Goal: Task Accomplishment & Management: Manage account settings

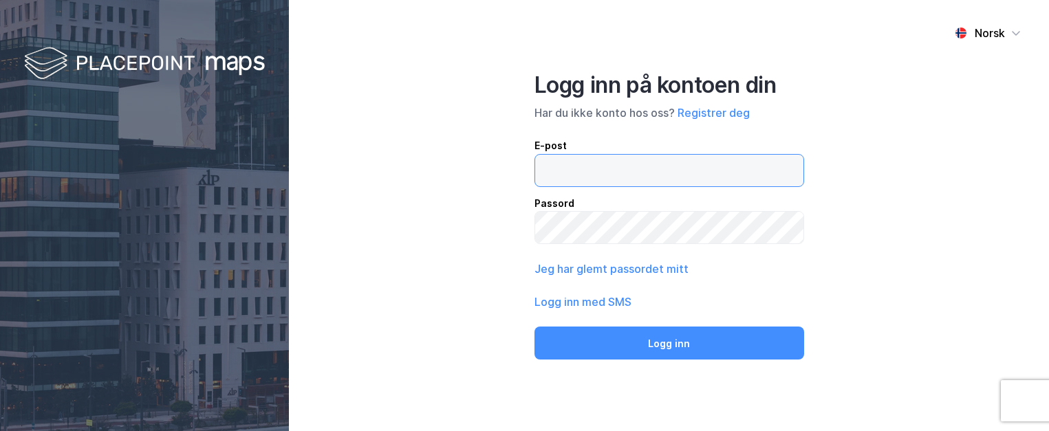
click at [608, 180] on input "email" at bounding box center [669, 171] width 268 height 32
type input "[EMAIL_ADDRESS][DOMAIN_NAME]"
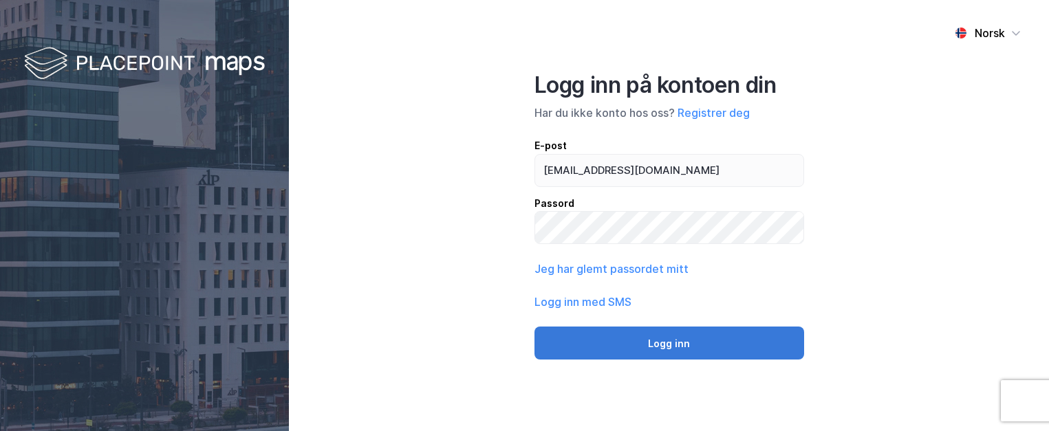
click at [745, 349] on button "Logg inn" at bounding box center [670, 343] width 270 height 33
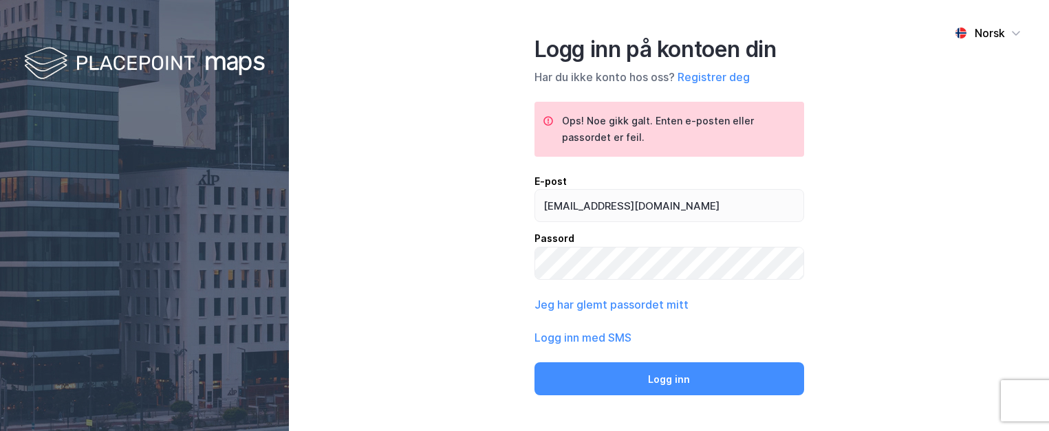
click at [649, 118] on div "Ops! Noe gikk galt. Enten e-posten eller passordet er feil." at bounding box center [677, 129] width 231 height 33
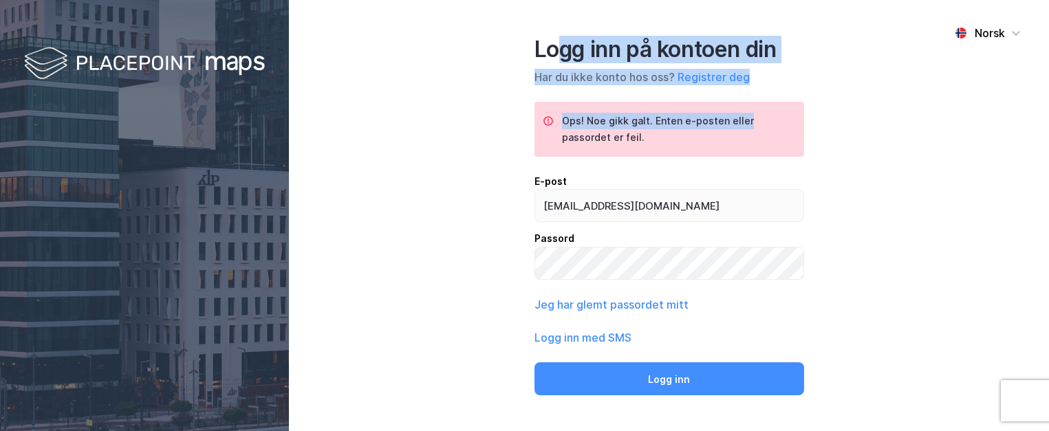
drag, startPoint x: 649, startPoint y: 118, endPoint x: 786, endPoint y: 113, distance: 137.0
click at [786, 113] on div "Logg inn på kontoen din Har du ikke konto hos oss? Registrer deg Ops! Noe gikk …" at bounding box center [670, 216] width 270 height 360
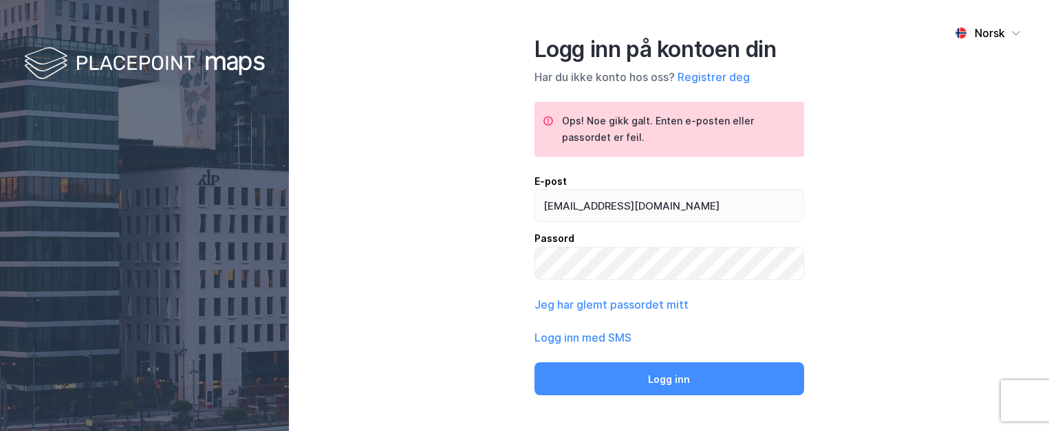
drag, startPoint x: 786, startPoint y: 113, endPoint x: 906, endPoint y: 214, distance: 157.2
click at [905, 215] on div "Norsk Logg inn på kontoen din Har du ikke konto hos oss? Registrer deg Ops! Noe…" at bounding box center [669, 215] width 760 height 431
click at [927, 230] on div "Norsk Logg inn på kontoen din Har du ikke konto hos oss? Registrer deg Ops! Noe…" at bounding box center [669, 215] width 760 height 431
drag, startPoint x: 944, startPoint y: 266, endPoint x: 404, endPoint y: 60, distance: 578.1
click at [401, 65] on div "Norsk Logg inn på kontoen din Har du ikke konto hos oss? Registrer deg Ops! Noe…" at bounding box center [669, 215] width 760 height 431
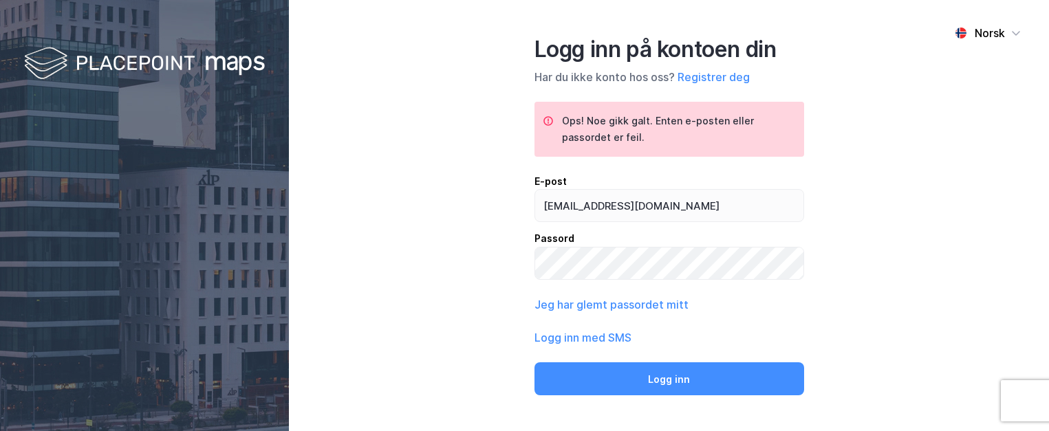
drag, startPoint x: 449, startPoint y: 80, endPoint x: 456, endPoint y: 49, distance: 31.7
click at [449, 75] on div "Norsk Logg inn på kontoen din Har du ikke konto hos oss? Registrer deg Ops! Noe…" at bounding box center [669, 215] width 760 height 431
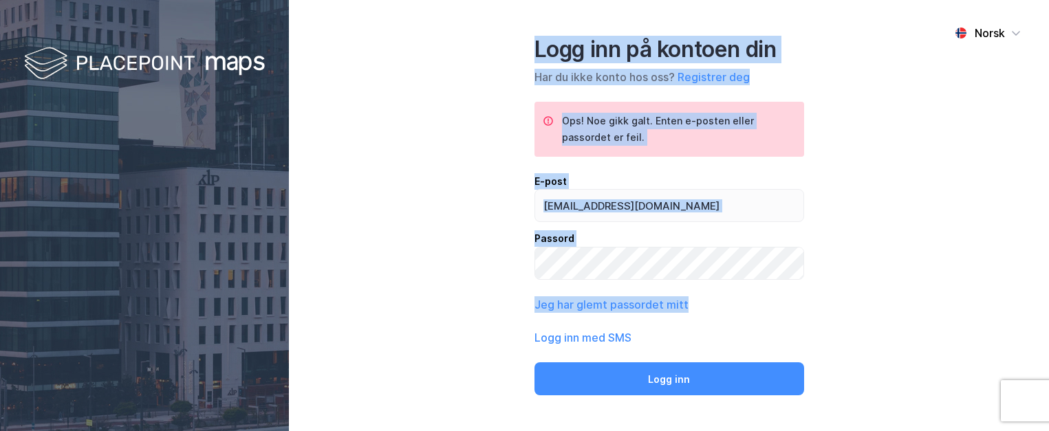
drag, startPoint x: 674, startPoint y: 131, endPoint x: 921, endPoint y: 299, distance: 299.0
click at [921, 299] on div "Norsk Logg inn på kontoen din Har du ikke konto hos oss? Registrer deg Ops! Noe…" at bounding box center [669, 215] width 760 height 431
drag, startPoint x: 921, startPoint y: 299, endPoint x: 867, endPoint y: 202, distance: 111.8
click at [886, 215] on div "Norsk Logg inn på kontoen din Har du ikke konto hos oss? Registrer deg Ops! Noe…" at bounding box center [669, 215] width 760 height 431
click at [718, 38] on div "Logg inn på kontoen din" at bounding box center [670, 50] width 270 height 28
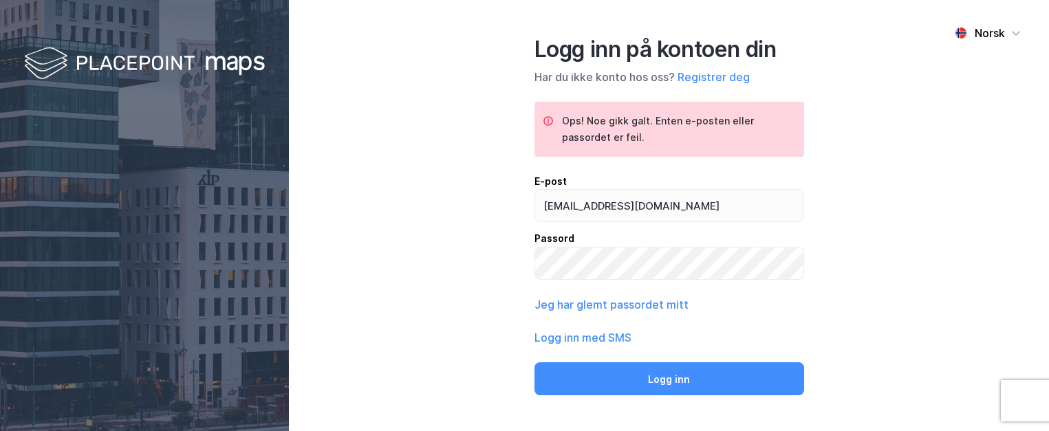
drag, startPoint x: 876, startPoint y: 78, endPoint x: 872, endPoint y: 3, distance: 75.8
click at [876, 72] on div "Norsk Logg inn på kontoen din Har du ikke konto hos oss? Registrer deg Ops! Noe…" at bounding box center [669, 215] width 760 height 431
